Goal: Check status: Check status

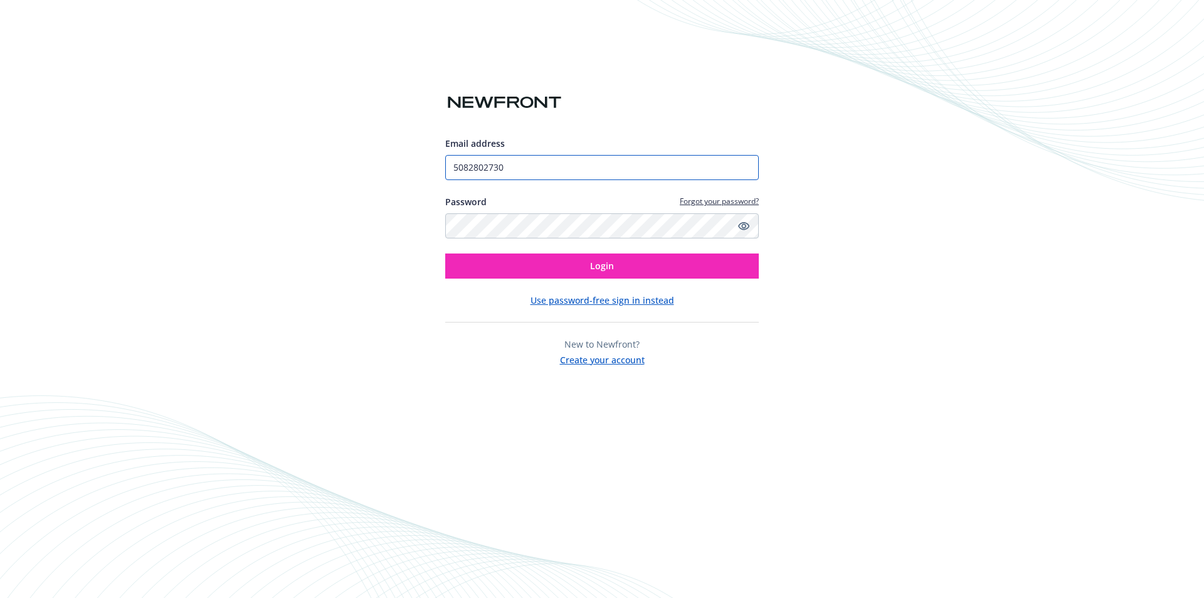
click at [509, 171] on input "5082802730" at bounding box center [602, 167] width 314 height 25
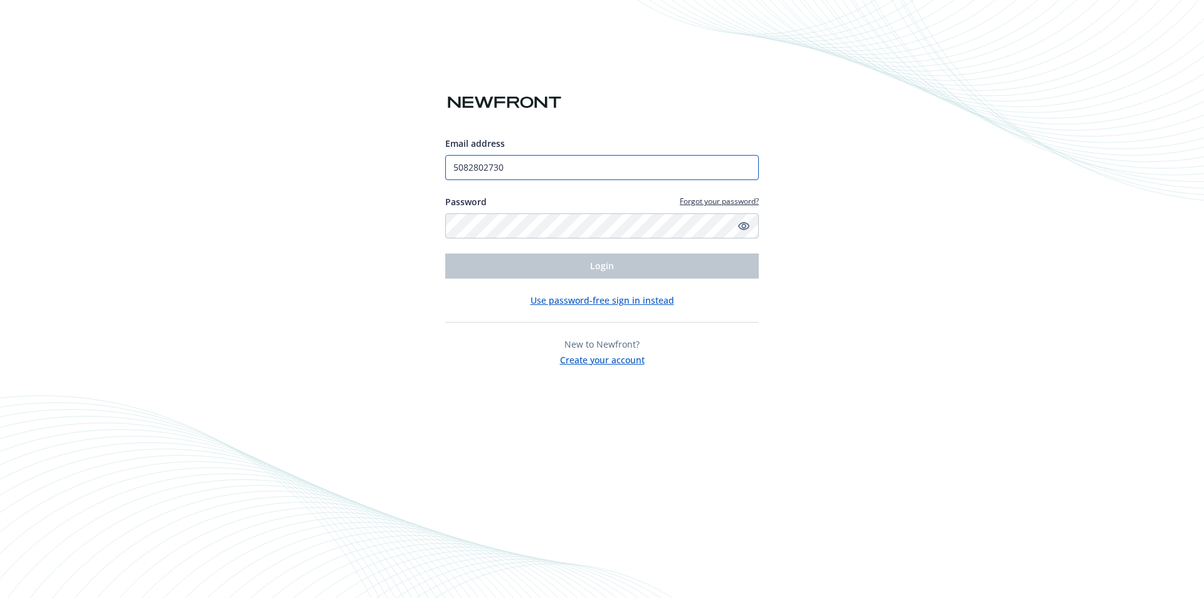
click at [509, 171] on input "5082802730" at bounding box center [602, 167] width 314 height 25
type input "[PERSON_NAME][EMAIL_ADDRESS][PERSON_NAME][DOMAIN_NAME]"
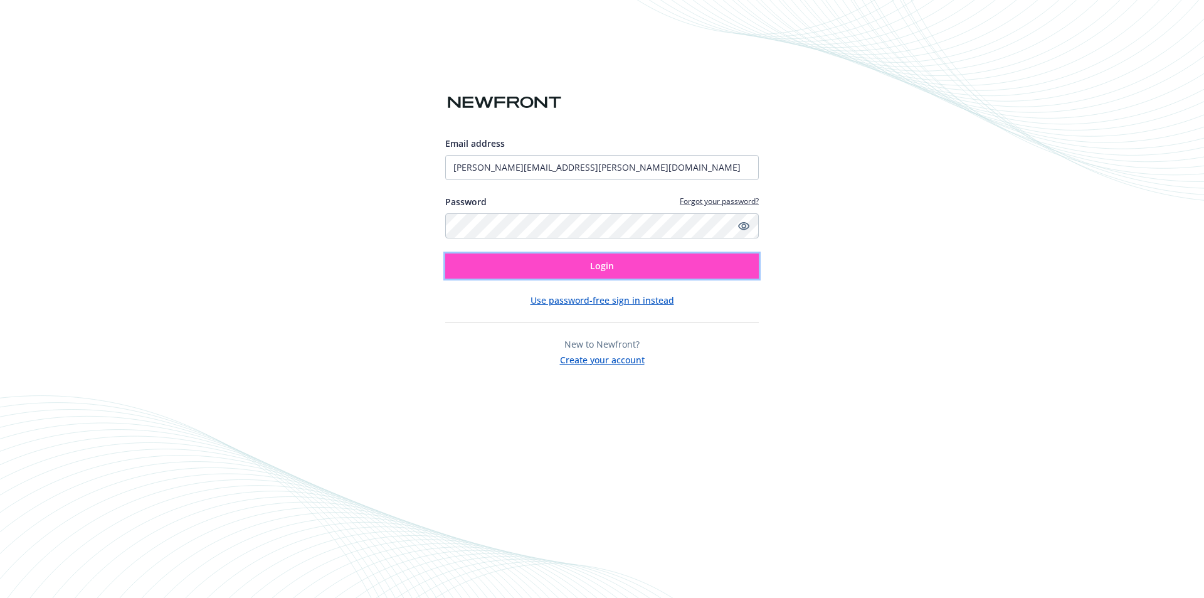
click at [585, 266] on button "Login" at bounding box center [602, 265] width 314 height 25
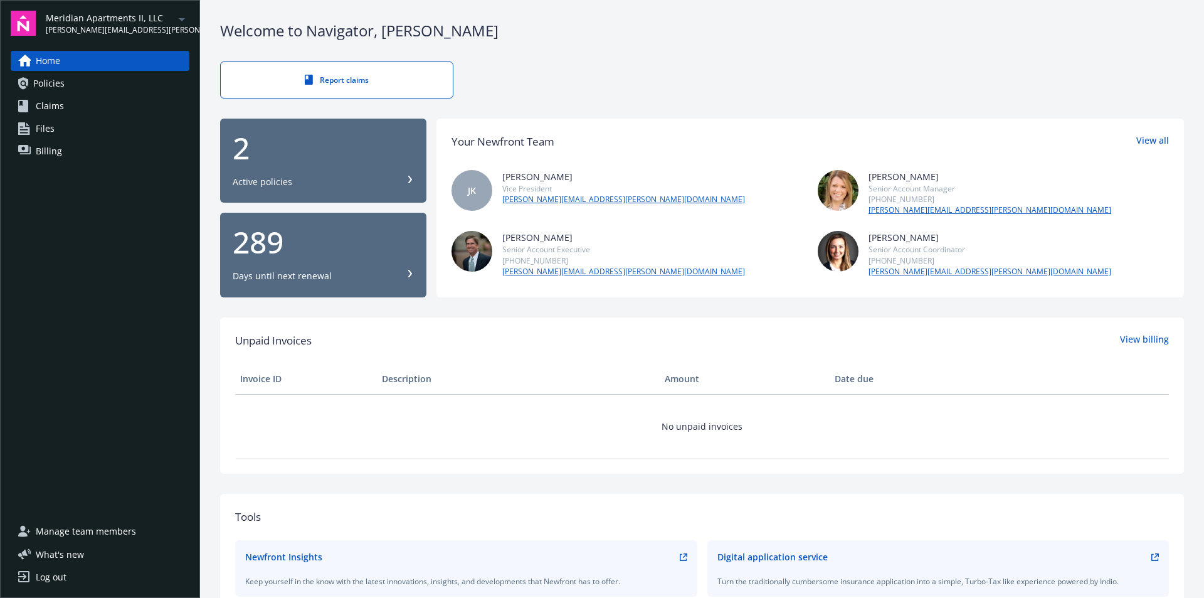
click at [179, 21] on icon "arrowDropDown" at bounding box center [181, 19] width 15 height 15
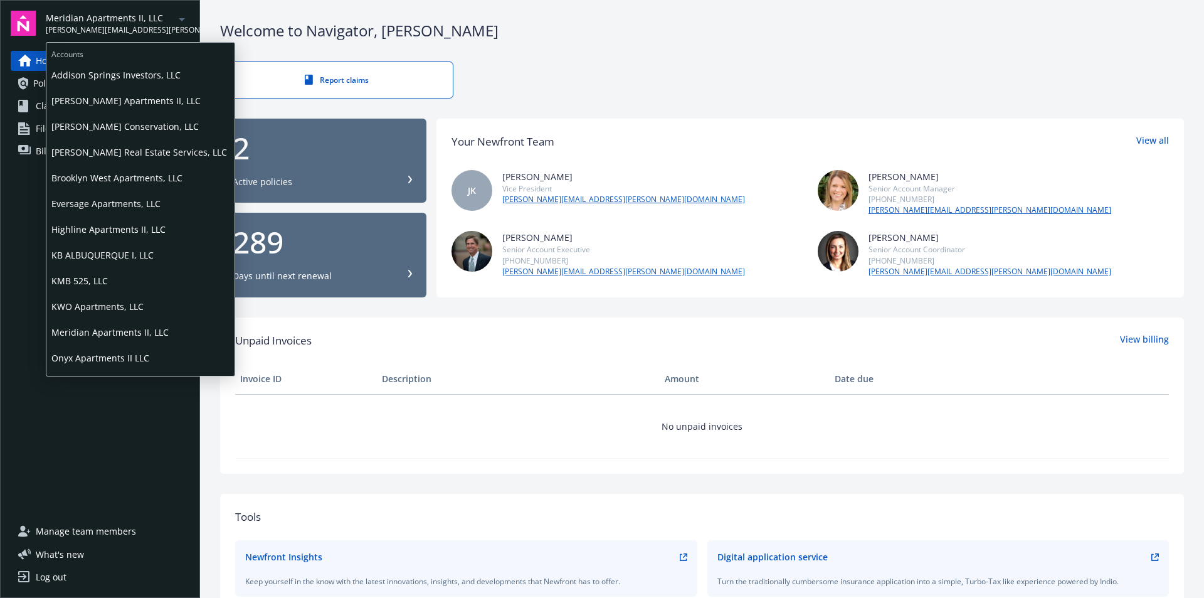
click at [115, 199] on span "Eversage Apartments, LLC" at bounding box center [140, 204] width 178 height 26
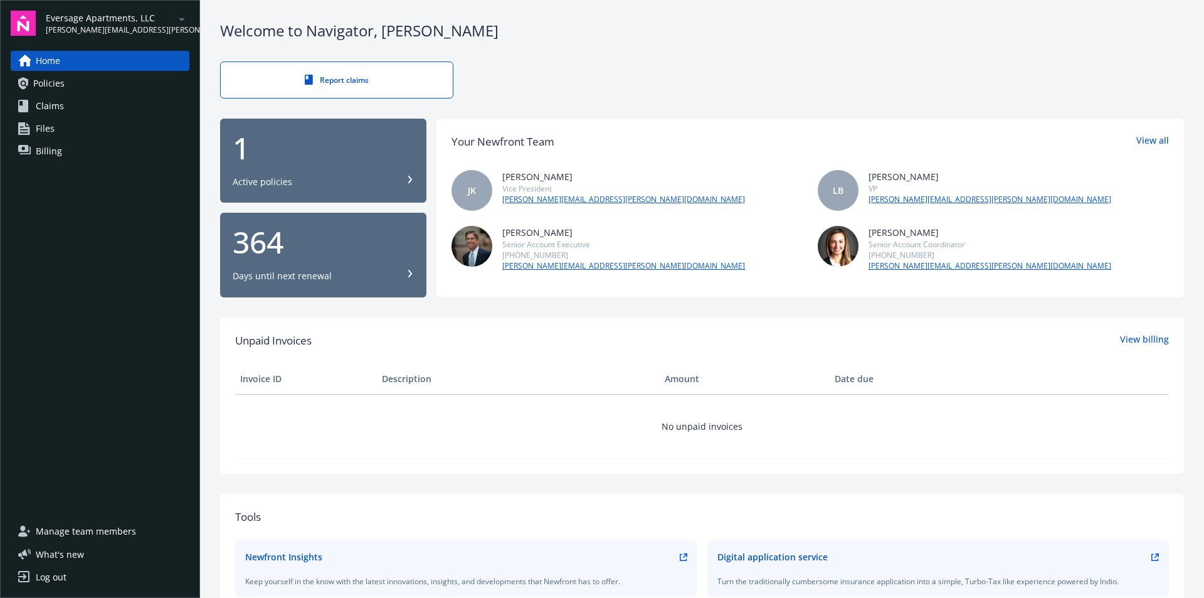
click at [313, 169] on div "1 Active policies" at bounding box center [323, 160] width 181 height 55
